Goal: Task Accomplishment & Management: Manage account settings

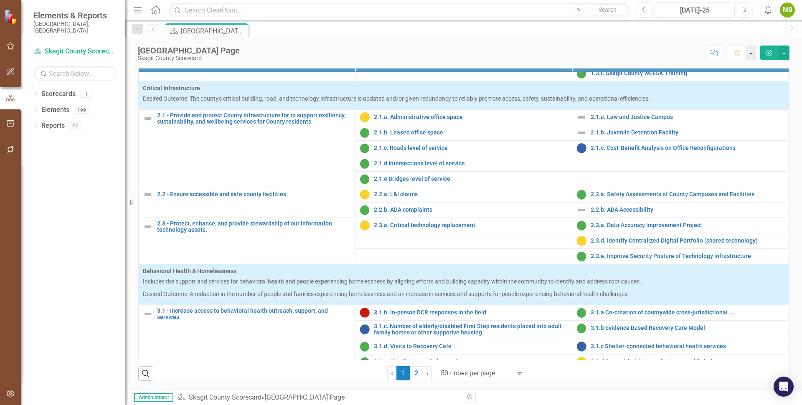
scroll to position [271, 0]
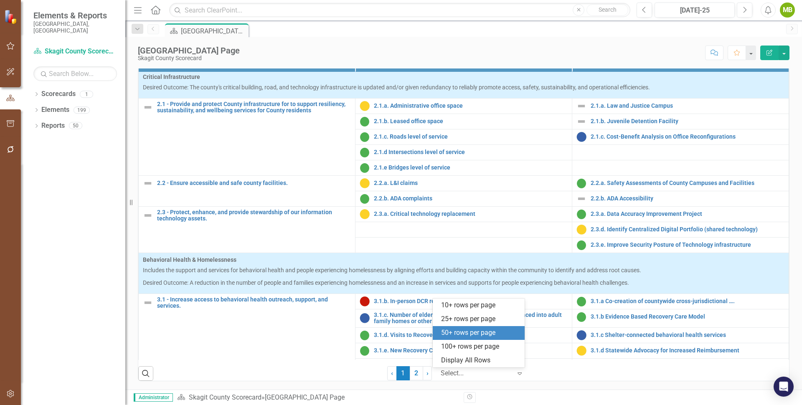
click at [516, 374] on icon "Expand" at bounding box center [520, 373] width 8 height 7
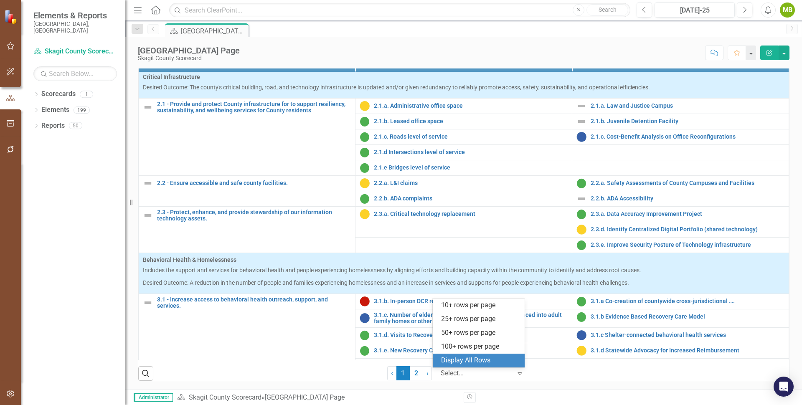
click at [488, 360] on div "Display All Rows" at bounding box center [480, 361] width 79 height 10
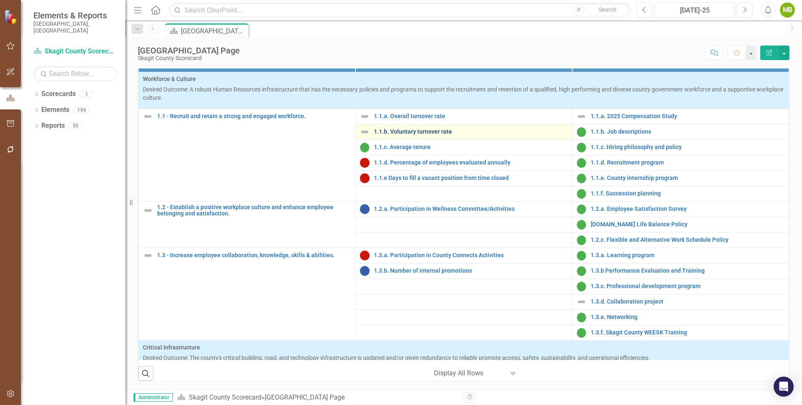
scroll to position [304, 0]
click at [748, 8] on button "Next" at bounding box center [744, 10] width 15 height 15
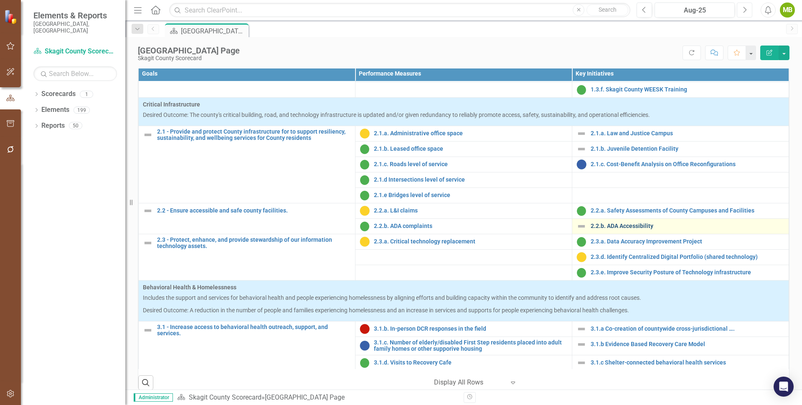
scroll to position [248, 0]
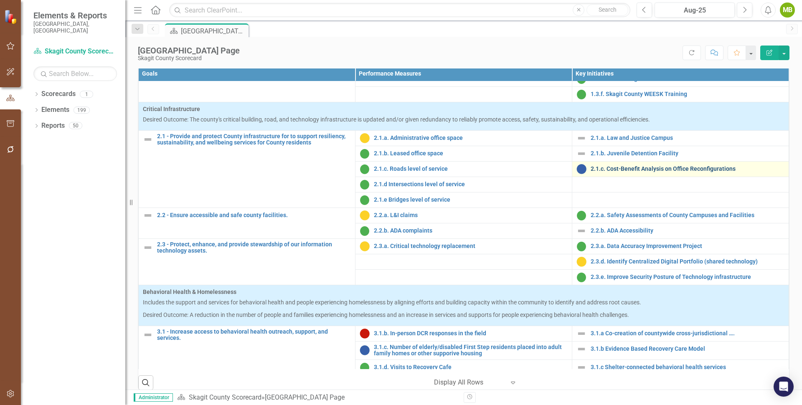
click at [613, 172] on link "2.1.c. Cost-Benefit Analysis on Office Reconfigurations" at bounding box center [688, 169] width 194 height 6
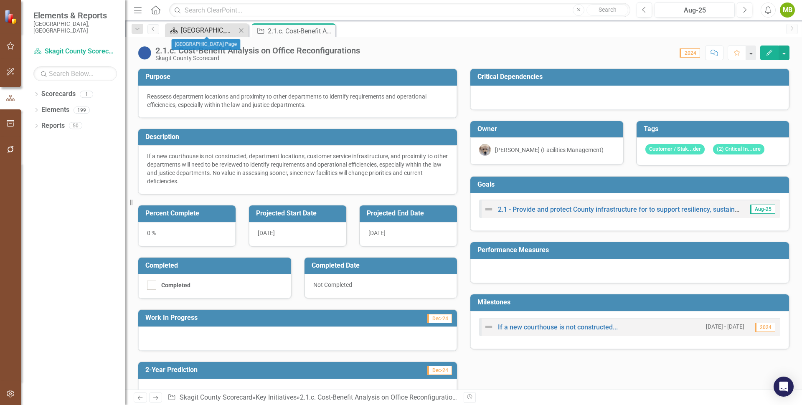
click at [218, 25] on div "[GEOGRAPHIC_DATA] Page" at bounding box center [208, 30] width 55 height 10
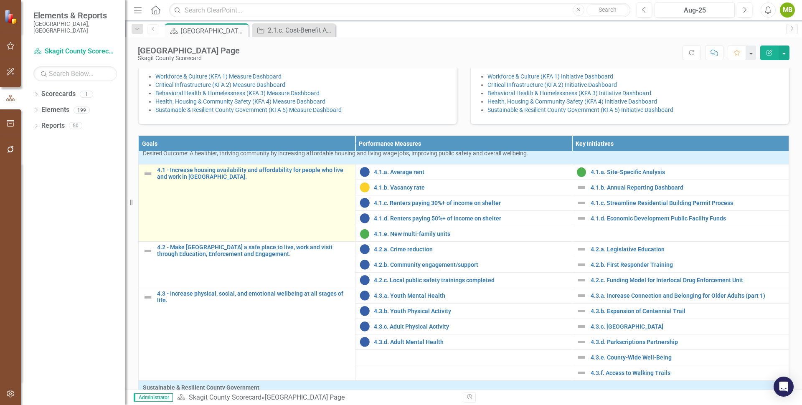
scroll to position [755, 0]
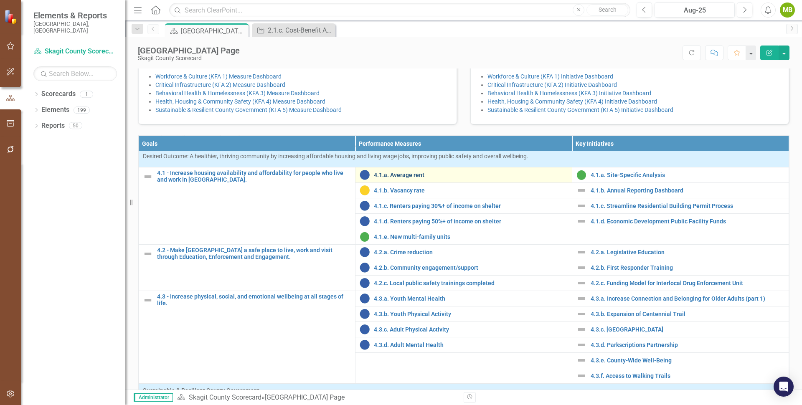
click at [379, 178] on link "4.1.a. Average rent" at bounding box center [471, 175] width 194 height 6
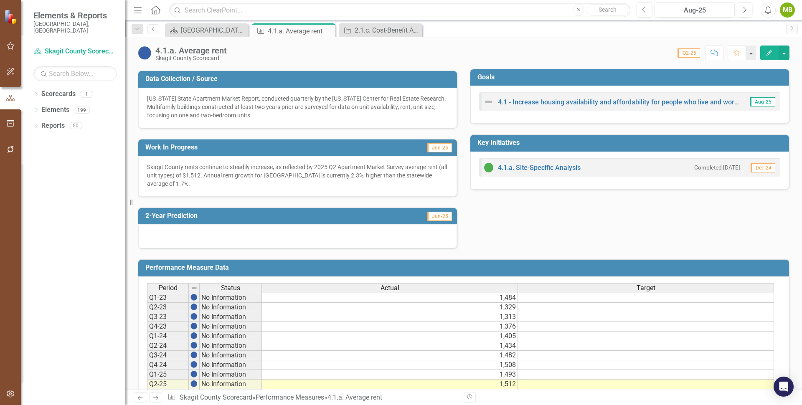
scroll to position [164, 0]
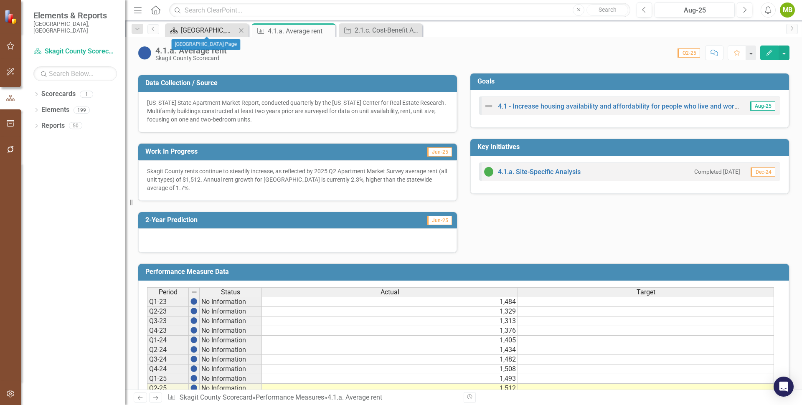
click at [195, 29] on div "[GEOGRAPHIC_DATA] Page" at bounding box center [208, 30] width 55 height 10
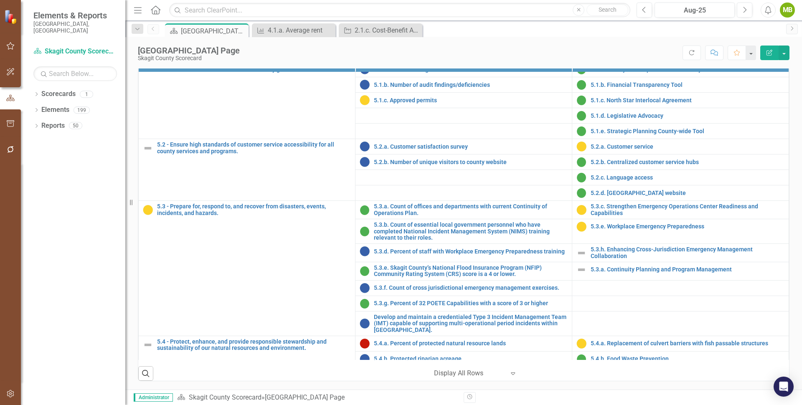
scroll to position [1028, 0]
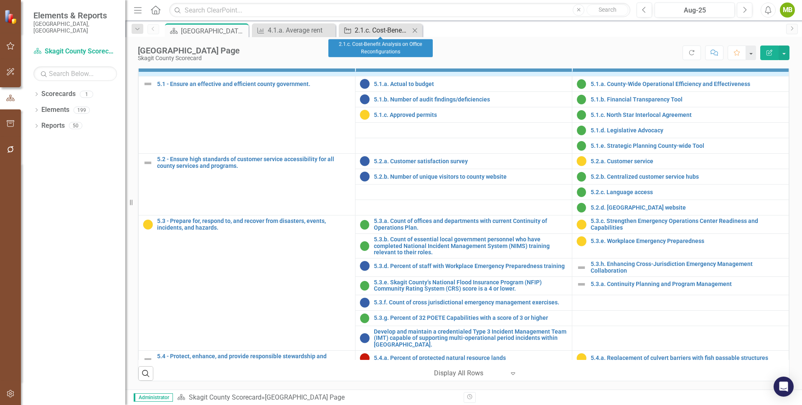
click at [372, 32] on div "2.1.c. Cost-Benefit Analysis on Office Reconfigurations" at bounding box center [382, 30] width 55 height 10
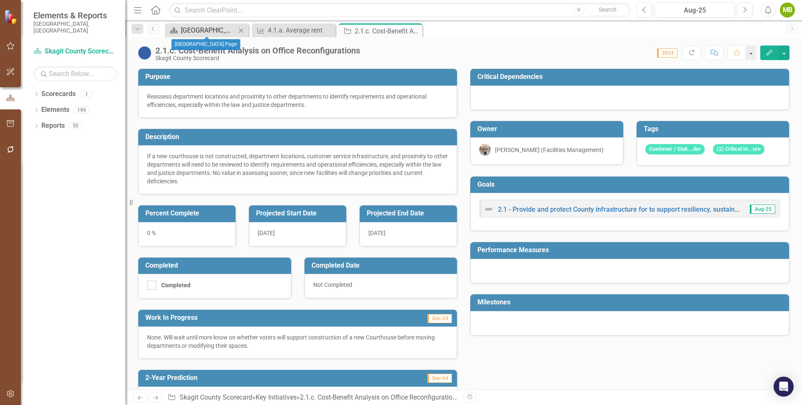
click at [215, 33] on div "[GEOGRAPHIC_DATA] Page" at bounding box center [208, 30] width 55 height 10
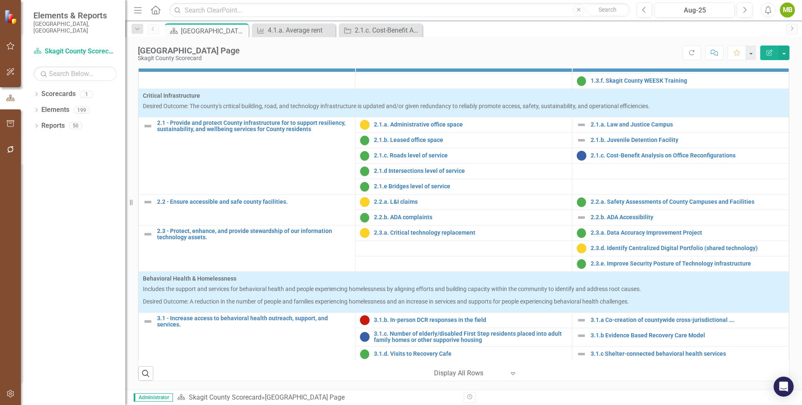
scroll to position [247, 0]
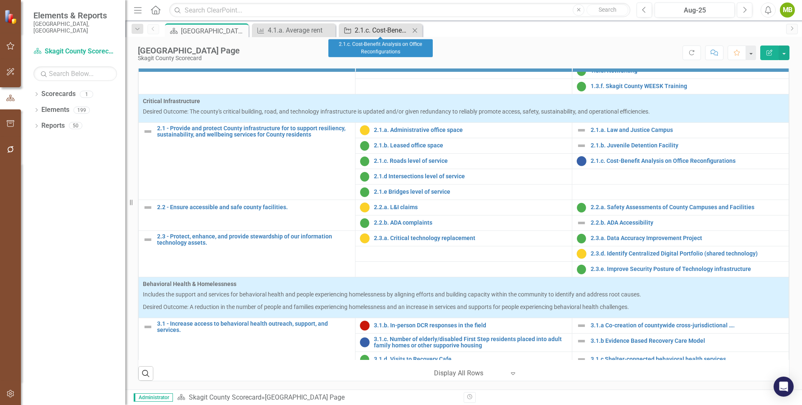
click at [372, 28] on div "2.1.c. Cost-Benefit Analysis on Office Reconfigurations" at bounding box center [382, 30] width 55 height 10
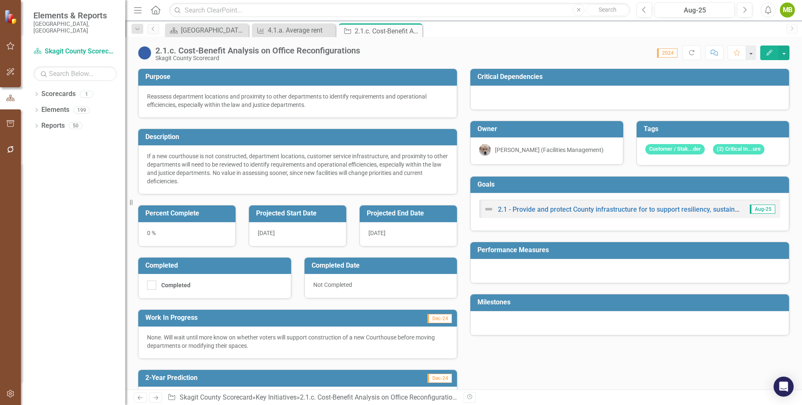
click at [769, 51] on icon "button" at bounding box center [770, 53] width 6 height 6
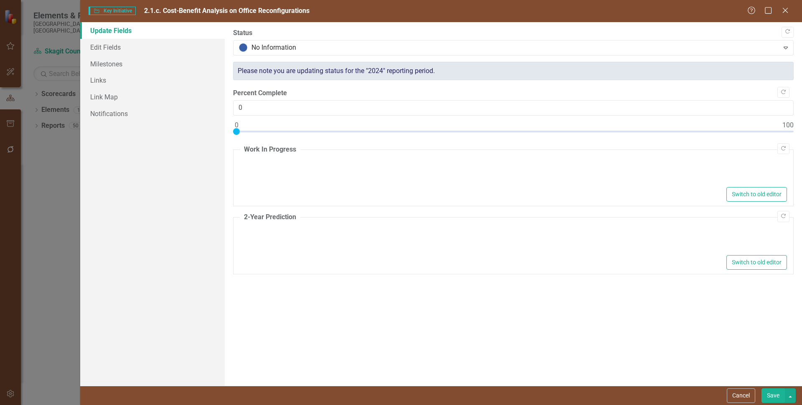
type textarea "<p>None. Will wait until more know on whether voters will support construction …"
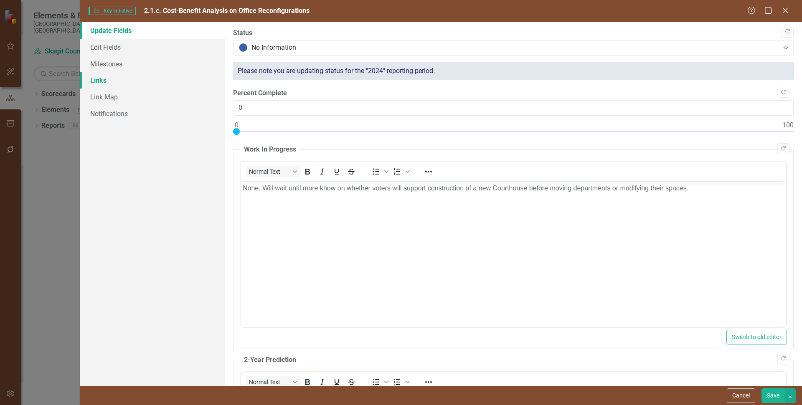
click at [106, 80] on link "Links" at bounding box center [152, 80] width 145 height 17
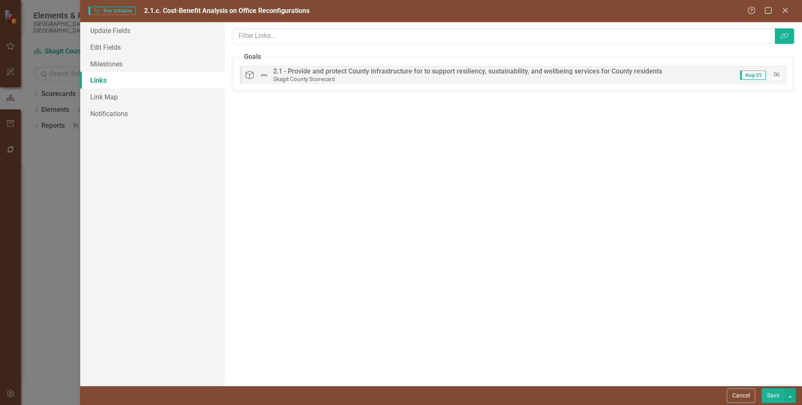
click at [781, 72] on button "Unlink" at bounding box center [777, 75] width 12 height 11
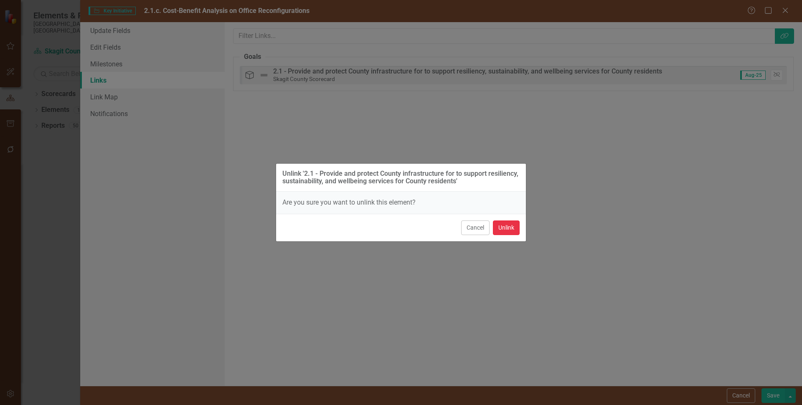
click at [504, 230] on button "Unlink" at bounding box center [506, 228] width 27 height 15
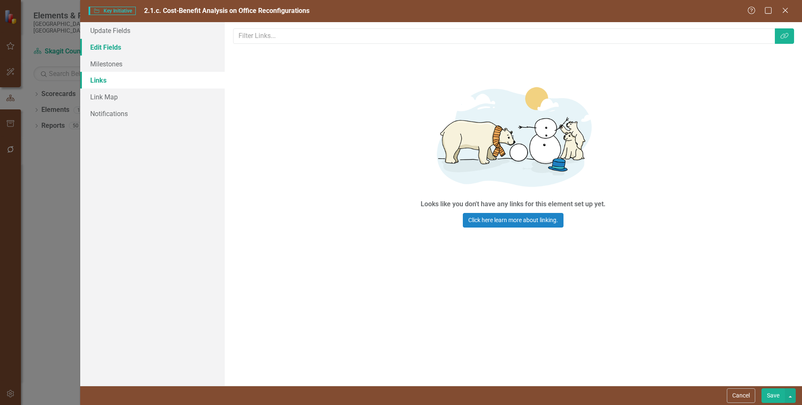
click at [114, 50] on link "Edit Fields" at bounding box center [152, 47] width 145 height 17
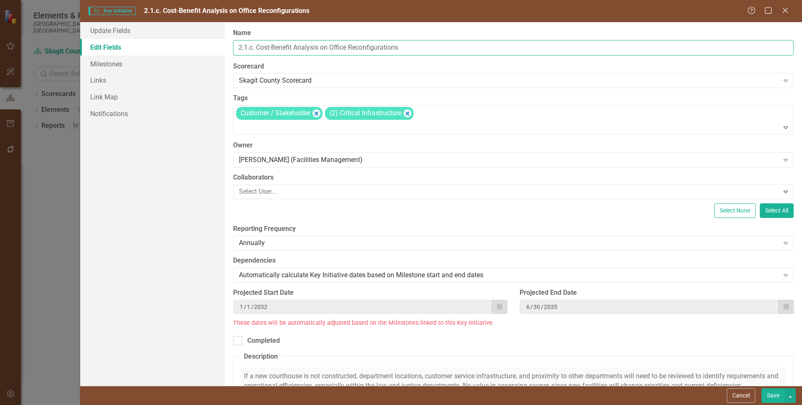
click at [256, 47] on input "2.1.c. Cost-Benefit Analysis on Office Reconfigurations" at bounding box center [513, 47] width 561 height 15
type input "Cost-Benefit Analysis on Office Reconfigurations"
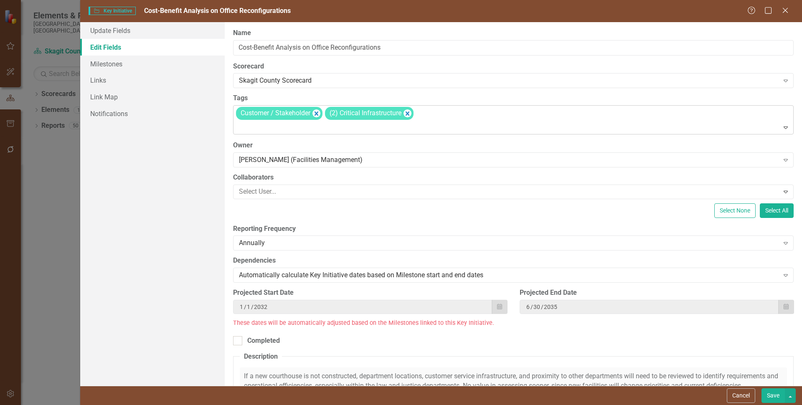
click at [318, 107] on div "Customer / Stakeholder" at bounding box center [279, 113] width 87 height 13
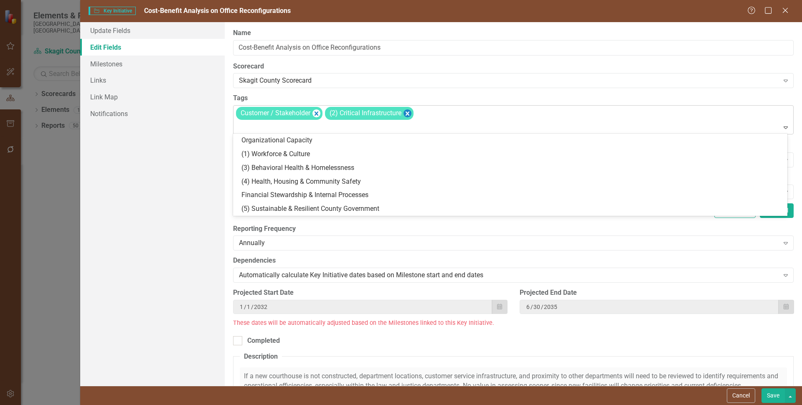
click at [411, 109] on icon "Remove [object Object]" at bounding box center [407, 113] width 8 height 10
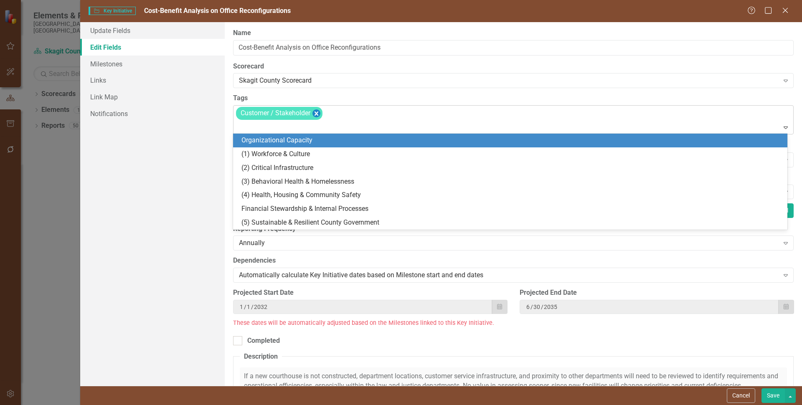
click at [318, 112] on icon "Remove [object Object]" at bounding box center [316, 113] width 8 height 10
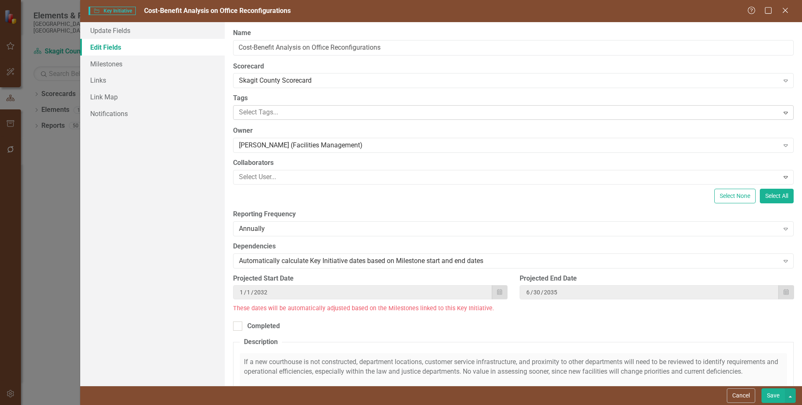
click at [771, 395] on button "Save" at bounding box center [773, 396] width 23 height 15
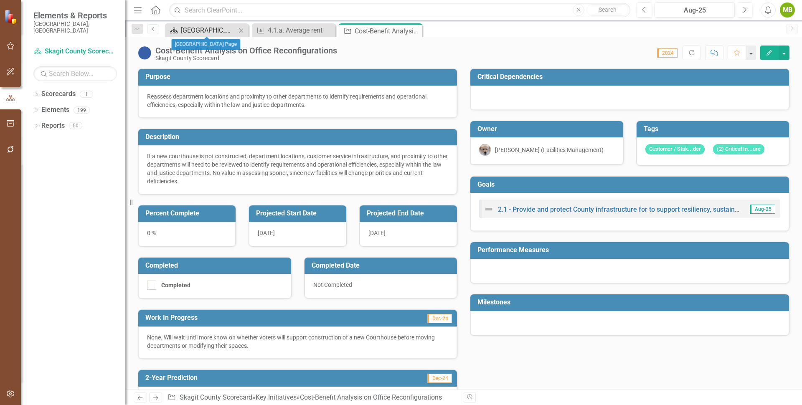
click at [217, 29] on div "[GEOGRAPHIC_DATA] Page" at bounding box center [208, 30] width 55 height 10
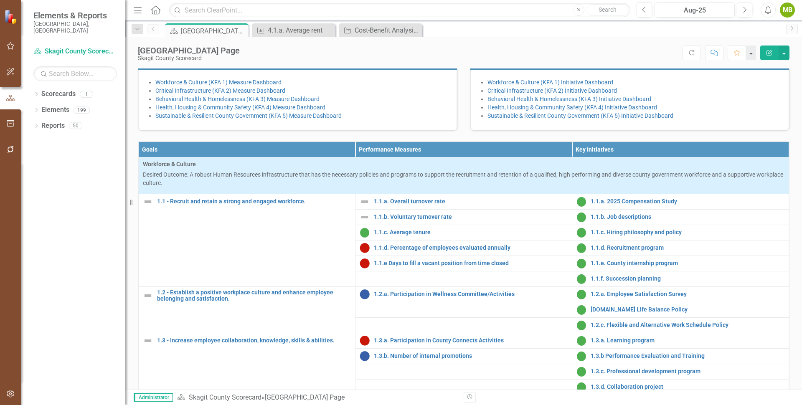
scroll to position [173, 0]
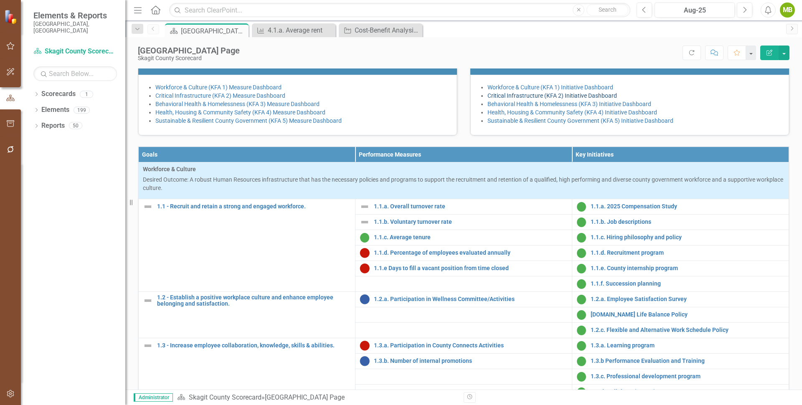
click at [505, 99] on link "Critical Infrastructure (KFA 2) Initiative Dashboard" at bounding box center [553, 95] width 130 height 7
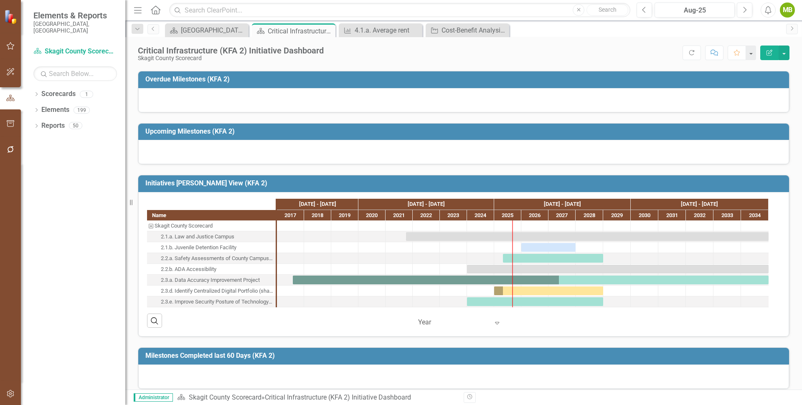
scroll to position [188, 0]
